Goal: Navigation & Orientation: Find specific page/section

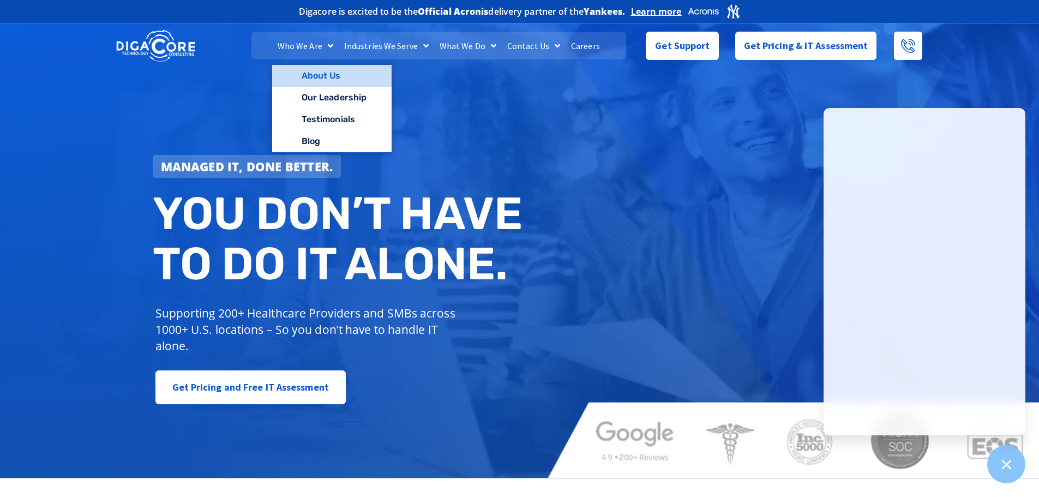
click at [321, 71] on link "About Us" at bounding box center [331, 76] width 119 height 22
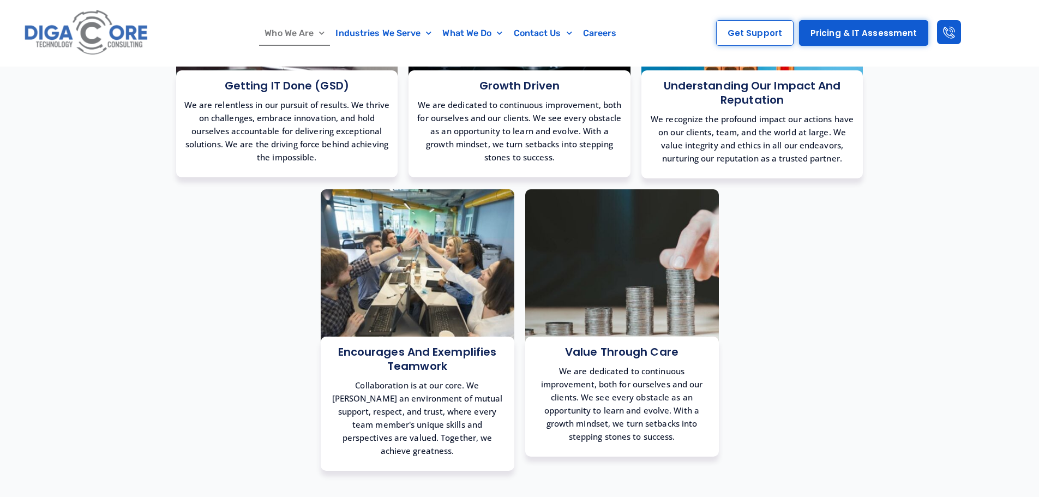
scroll to position [1146, 0]
